Goal: Navigation & Orientation: Find specific page/section

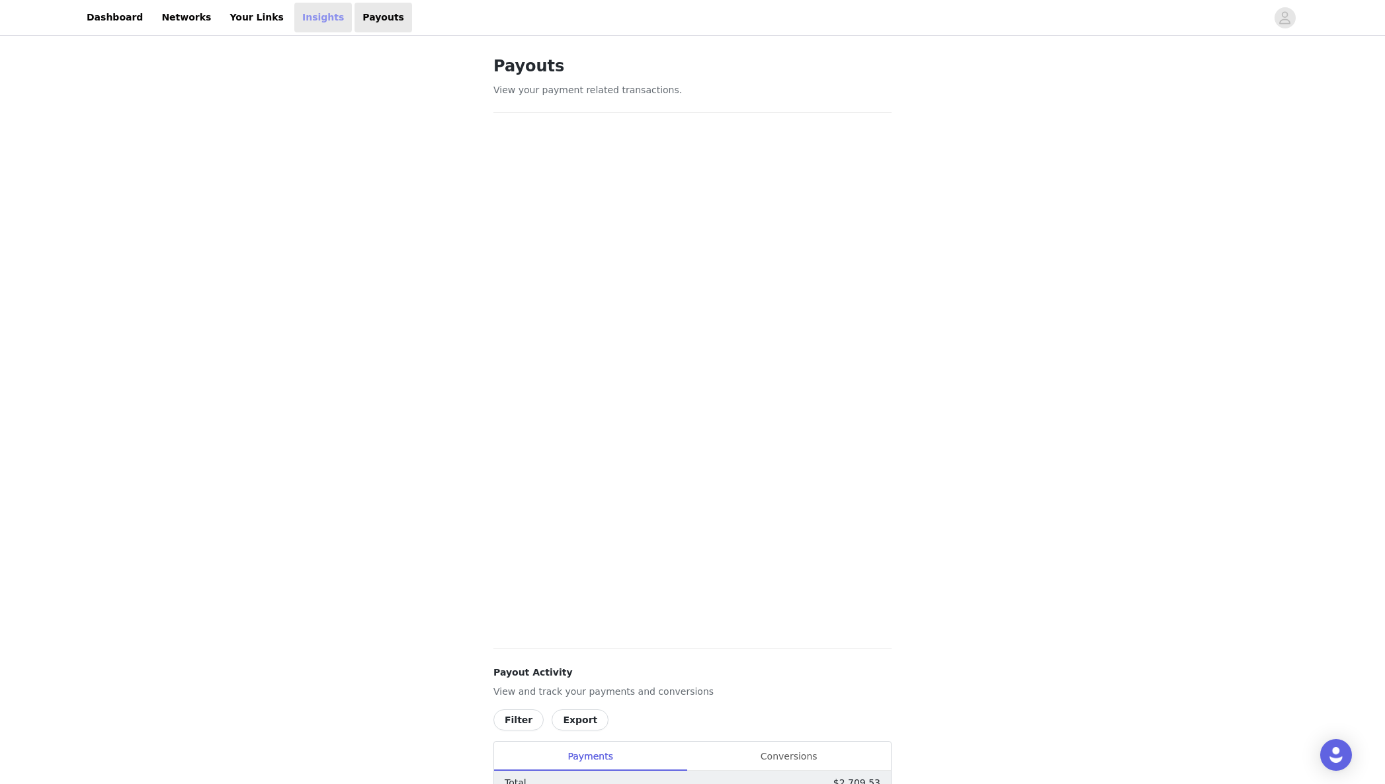
click at [294, 22] on link "Insights" at bounding box center [323, 18] width 58 height 30
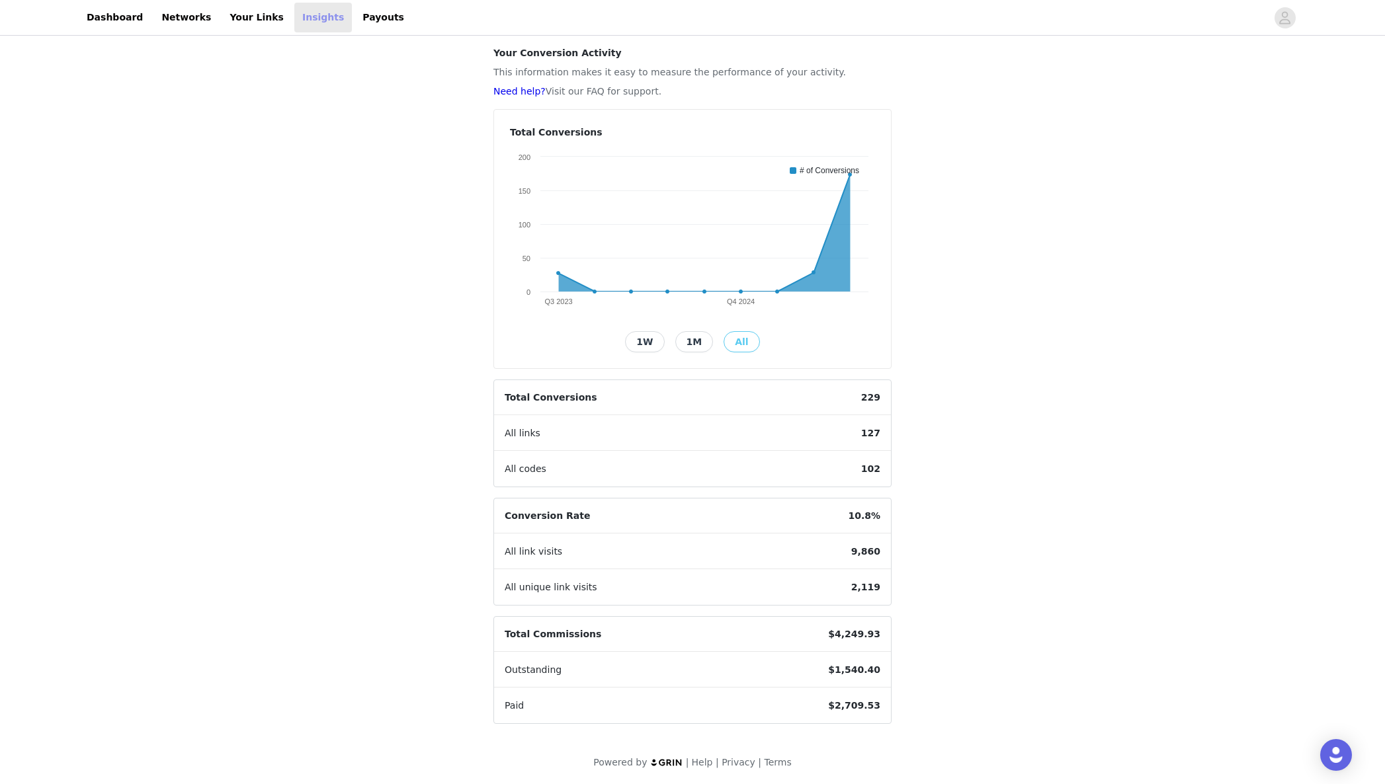
scroll to position [49, 0]
click at [685, 339] on button "1M" at bounding box center [694, 340] width 38 height 21
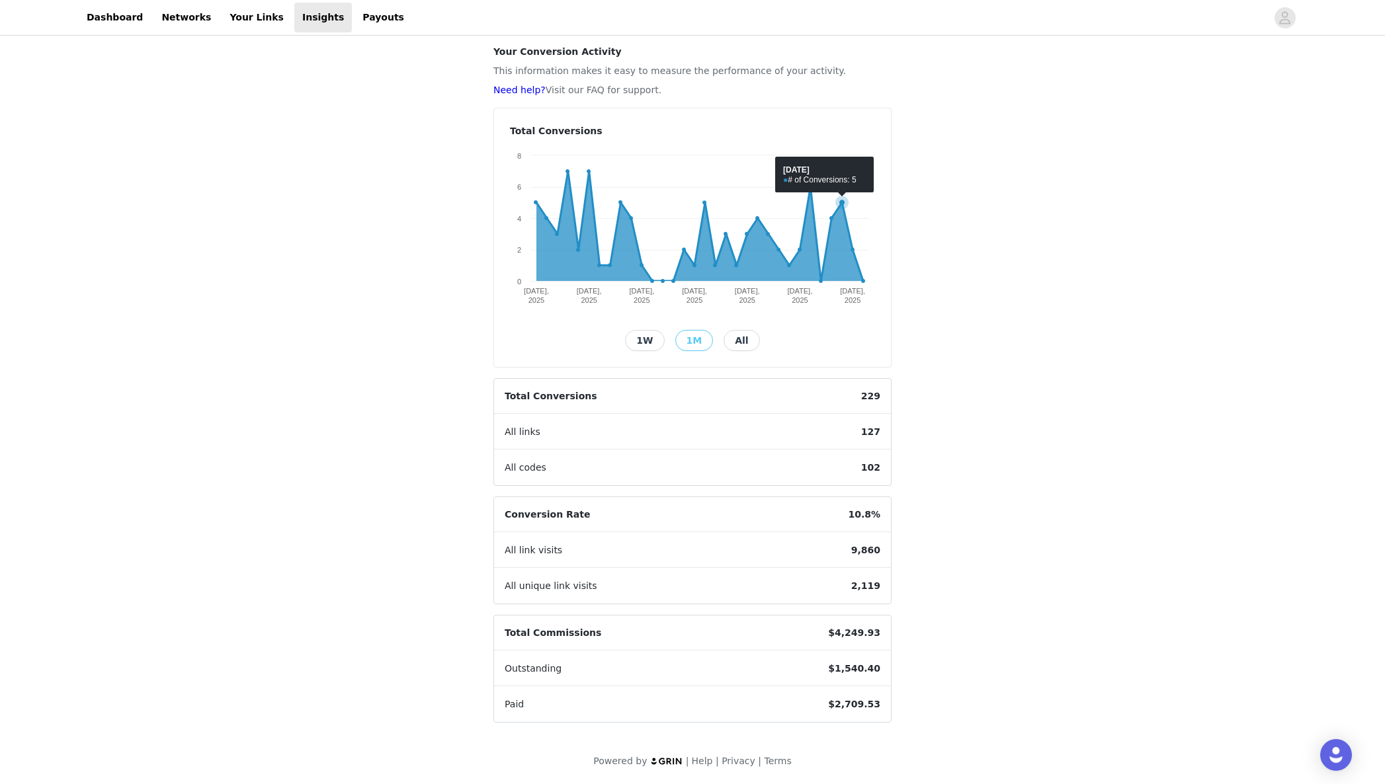
click at [841, 220] on icon at bounding box center [699, 226] width 327 height 110
click at [934, 463] on div "Insights Your Conversion Activity This information makes it easy to measure the…" at bounding box center [692, 386] width 1385 height 795
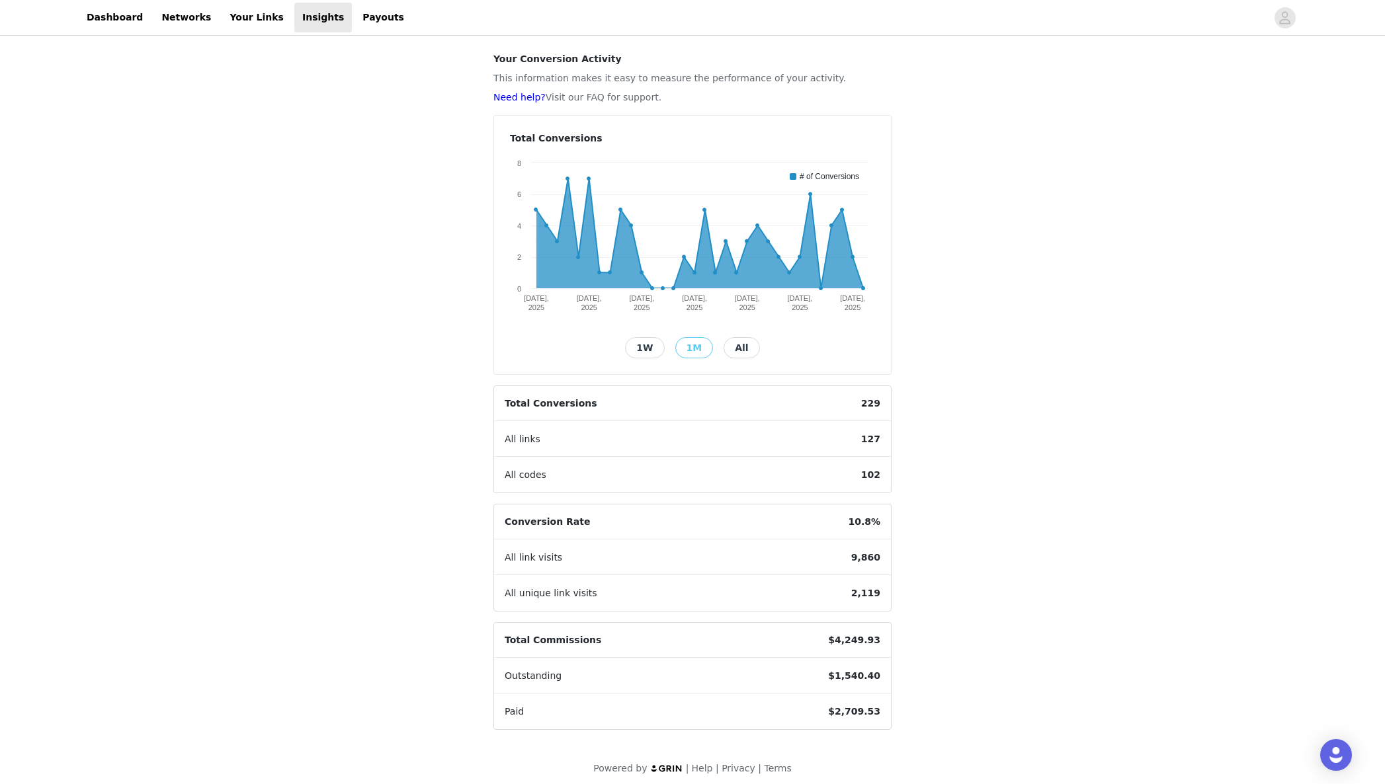
scroll to position [40, 0]
click at [99, 24] on link "Dashboard" at bounding box center [115, 18] width 72 height 30
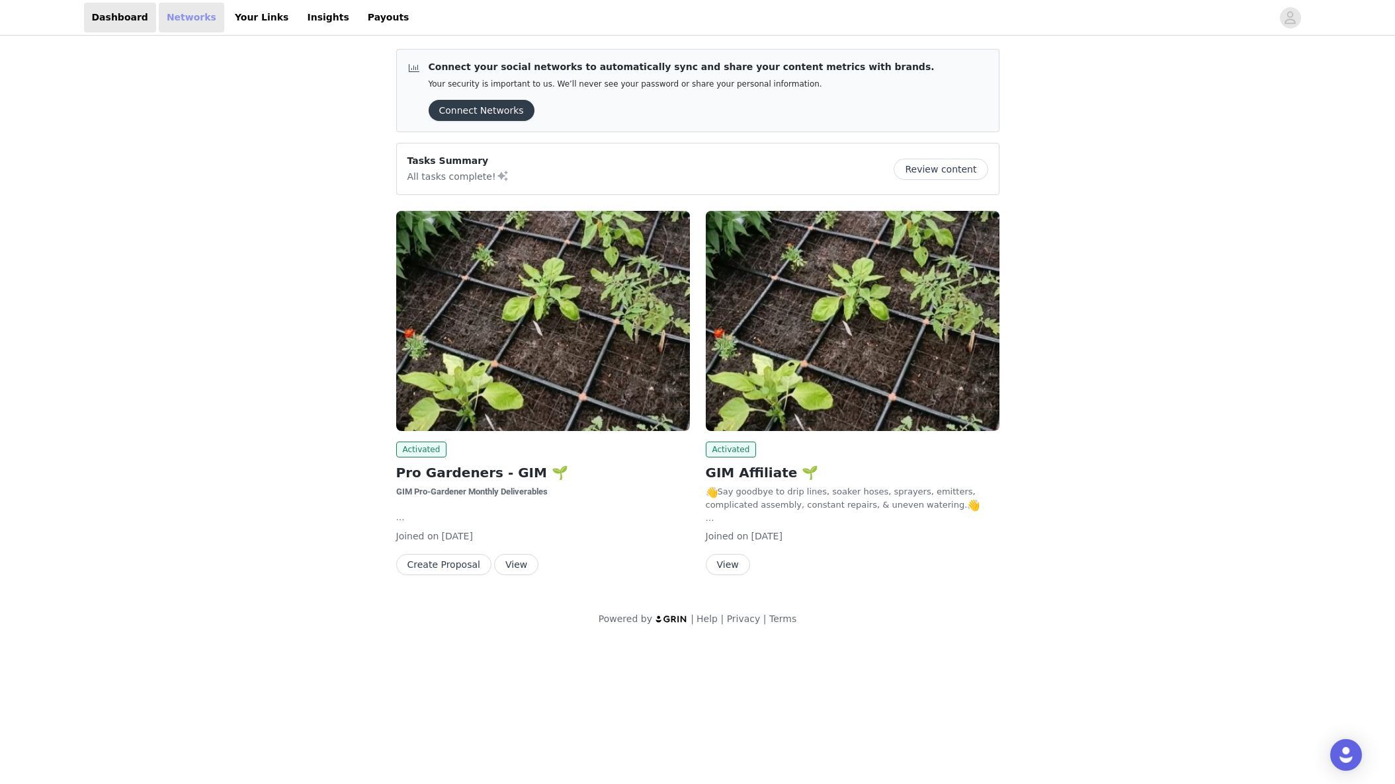
click at [173, 19] on link "Networks" at bounding box center [191, 18] width 65 height 30
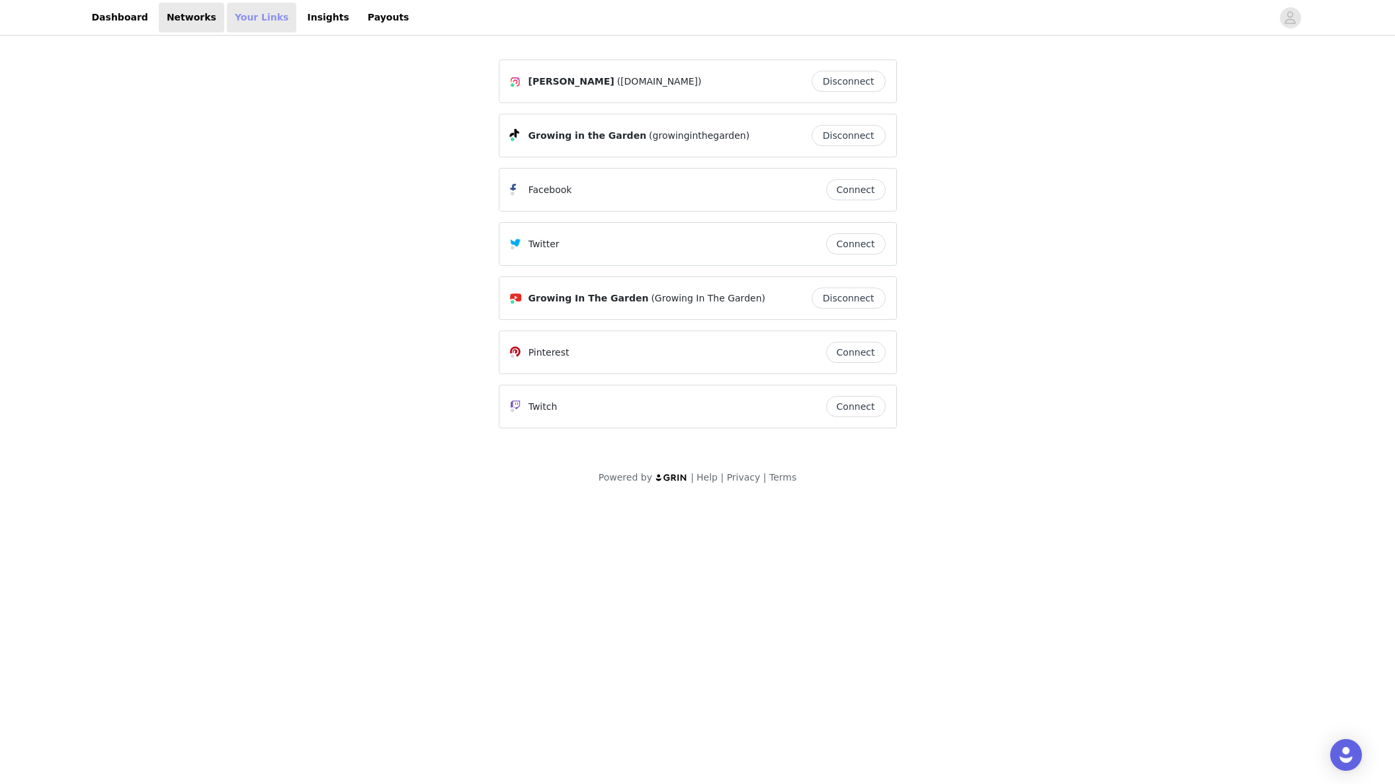
click at [251, 24] on link "Your Links" at bounding box center [262, 18] width 70 height 30
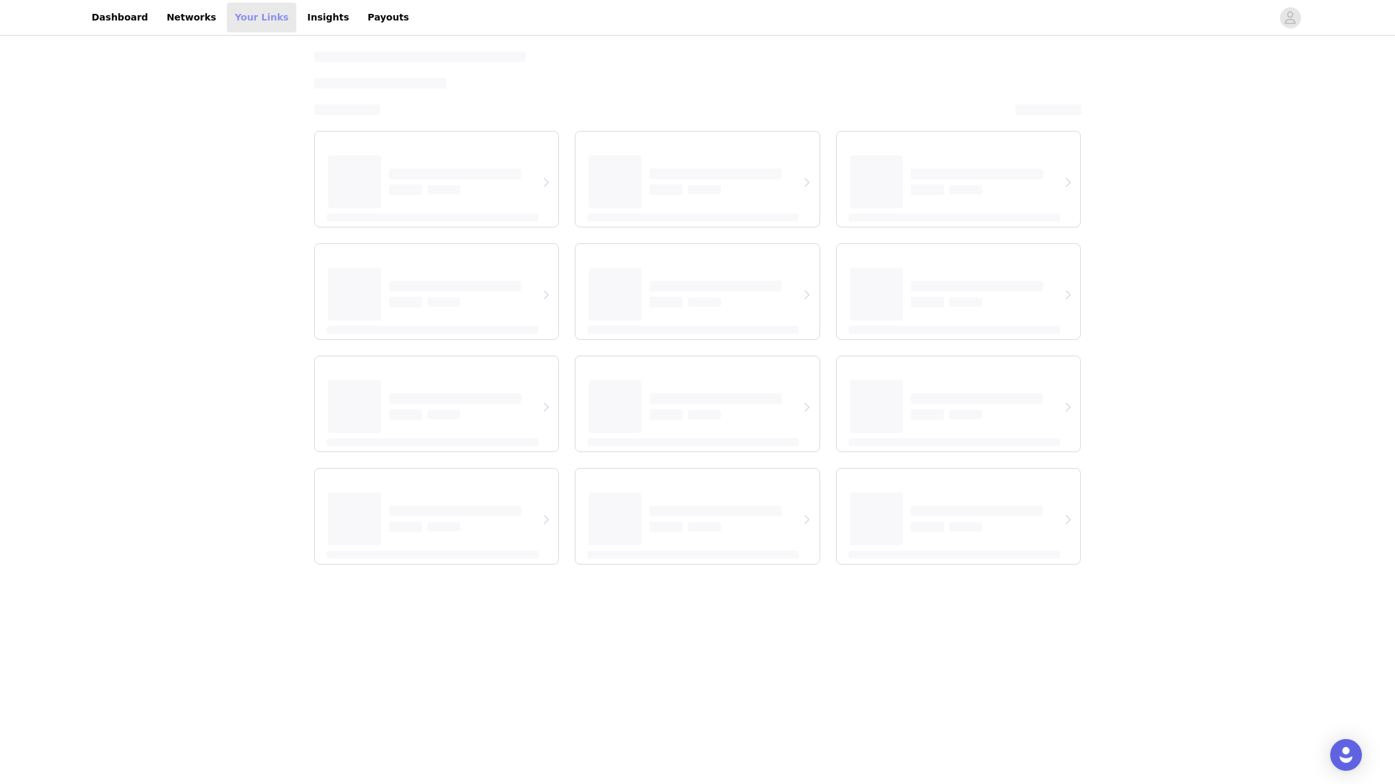
select select "12"
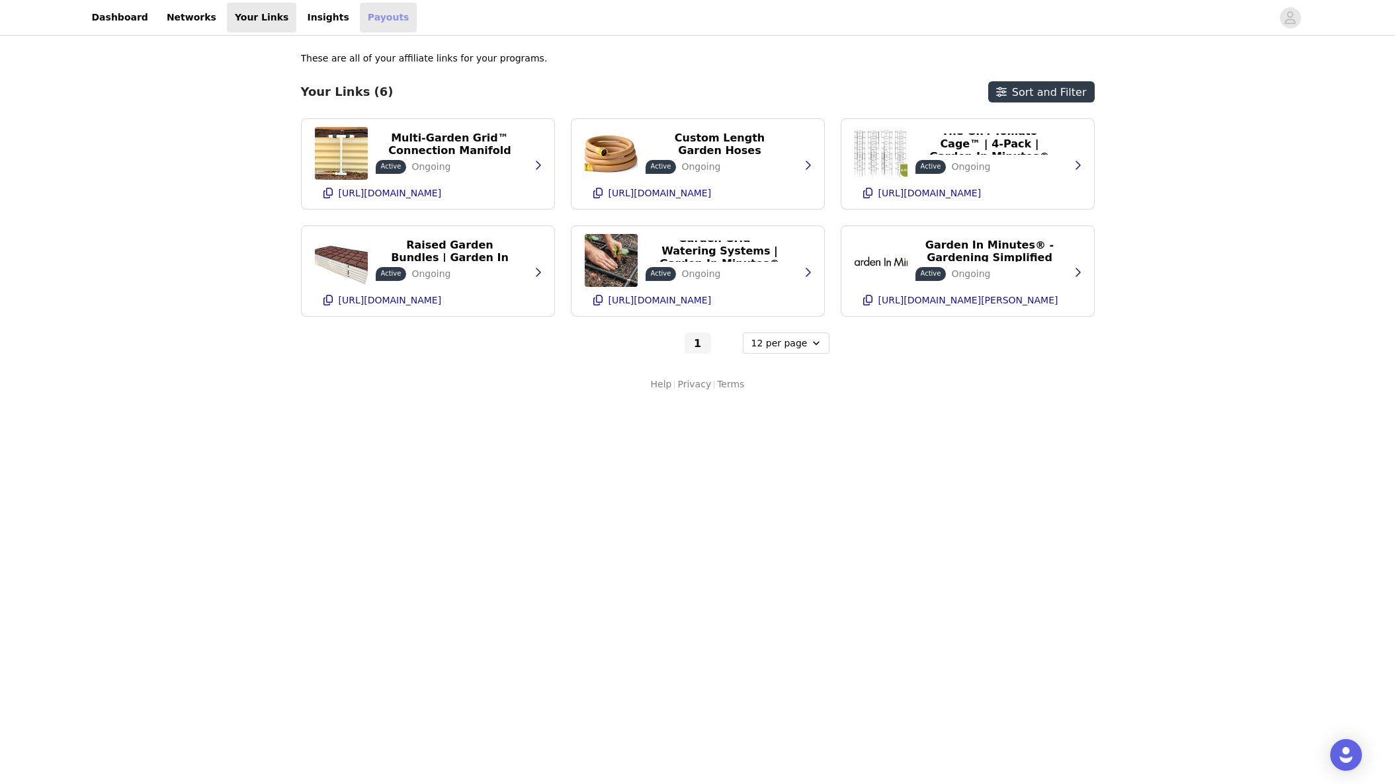
click at [360, 20] on link "Payouts" at bounding box center [389, 18] width 58 height 30
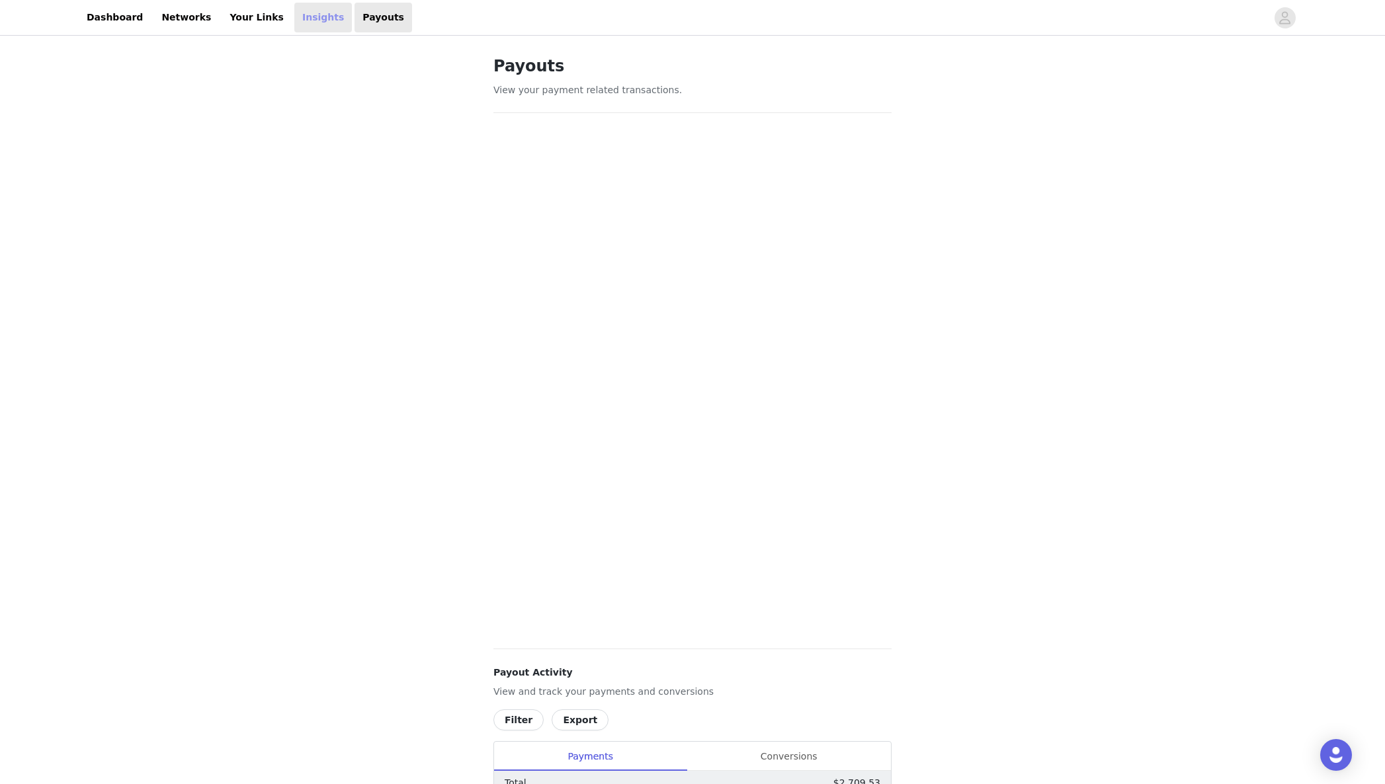
click at [299, 15] on link "Insights" at bounding box center [323, 18] width 58 height 30
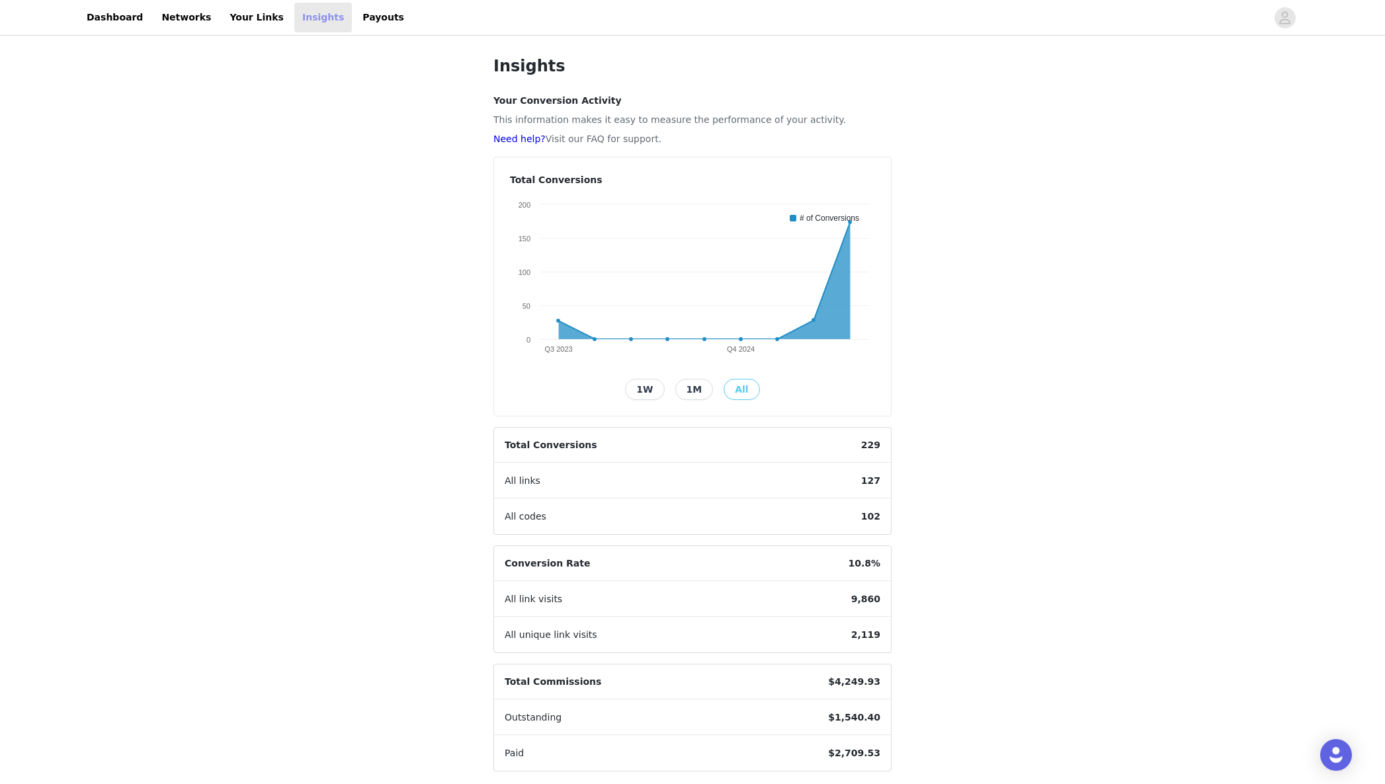
scroll to position [49, 0]
